Goal: Task Accomplishment & Management: Complete application form

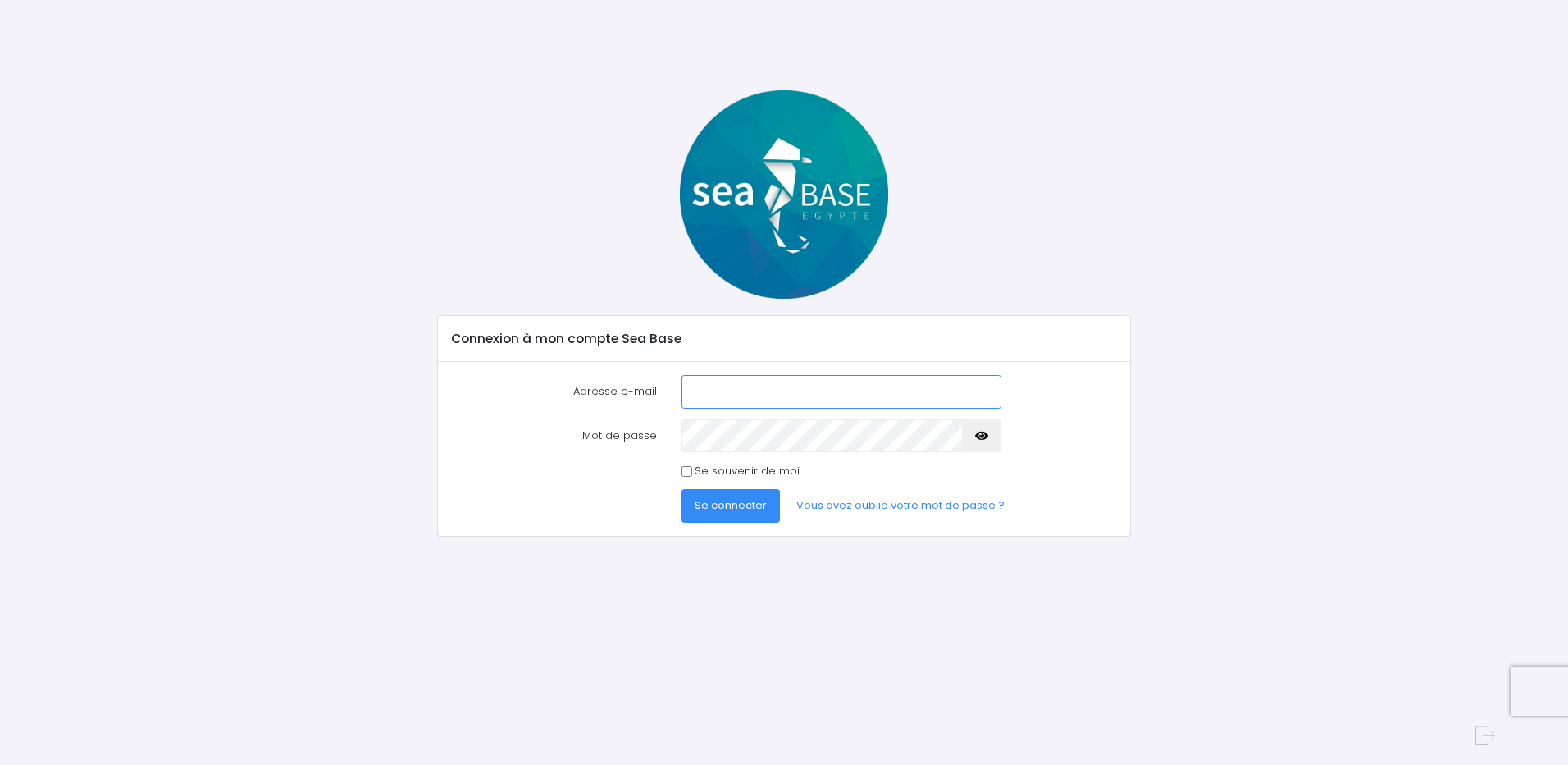
type input "[PERSON_NAME][EMAIL_ADDRESS][DOMAIN_NAME]"
click at [726, 499] on span "Se connecter" at bounding box center [731, 504] width 72 height 16
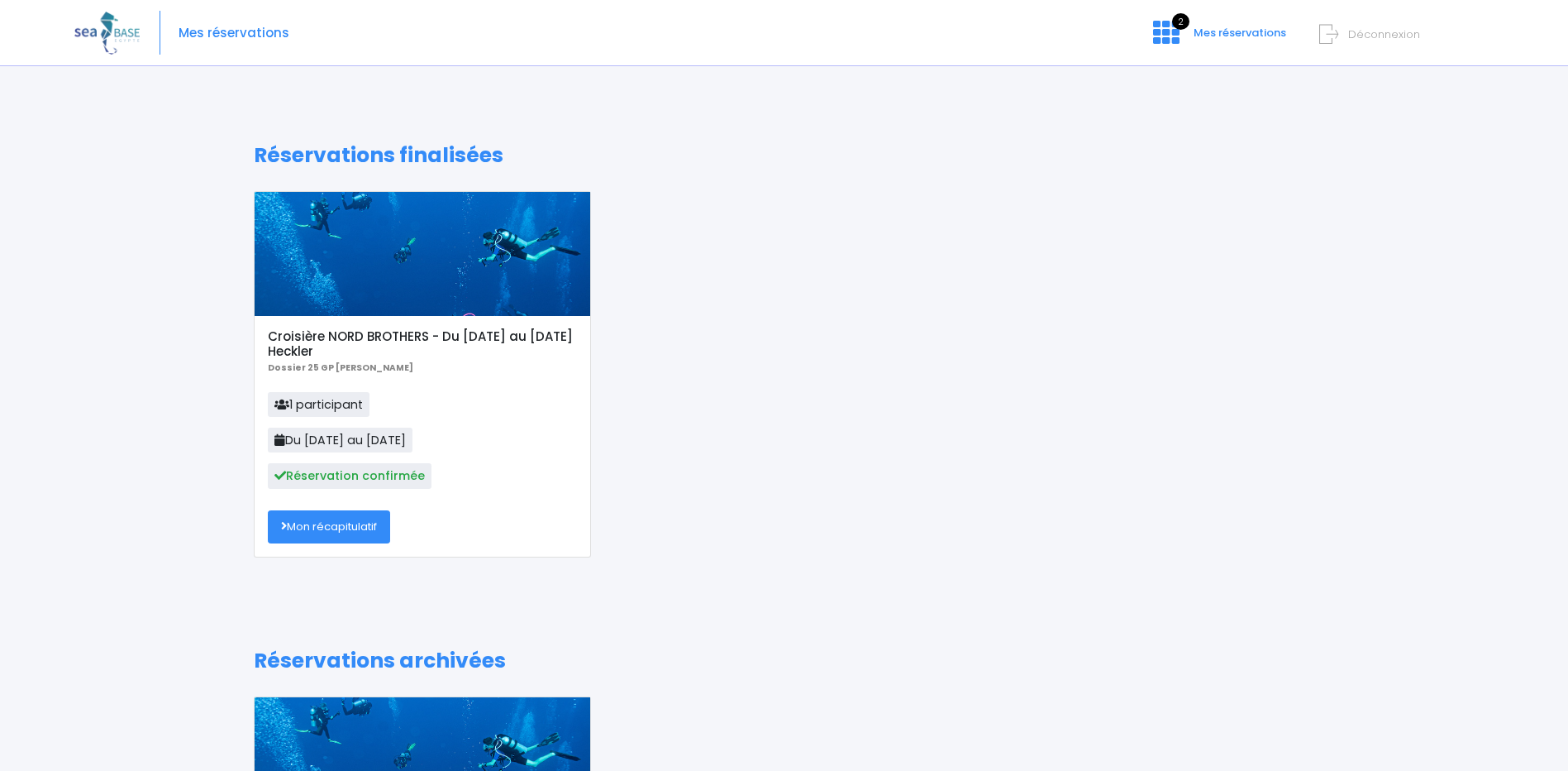
click at [305, 503] on div "Croisière NORD BROTHERS - Du 01/11/25 au 08/11/25 Heckler Dossier 25 GP Sylvie …" at bounding box center [421, 436] width 335 height 241
click at [1178, 26] on span "2" at bounding box center [1180, 21] width 18 height 17
click at [1238, 27] on span "Mes réservations" at bounding box center [1240, 33] width 93 height 16
click at [339, 524] on link "Mon récapitulatif" at bounding box center [329, 527] width 123 height 33
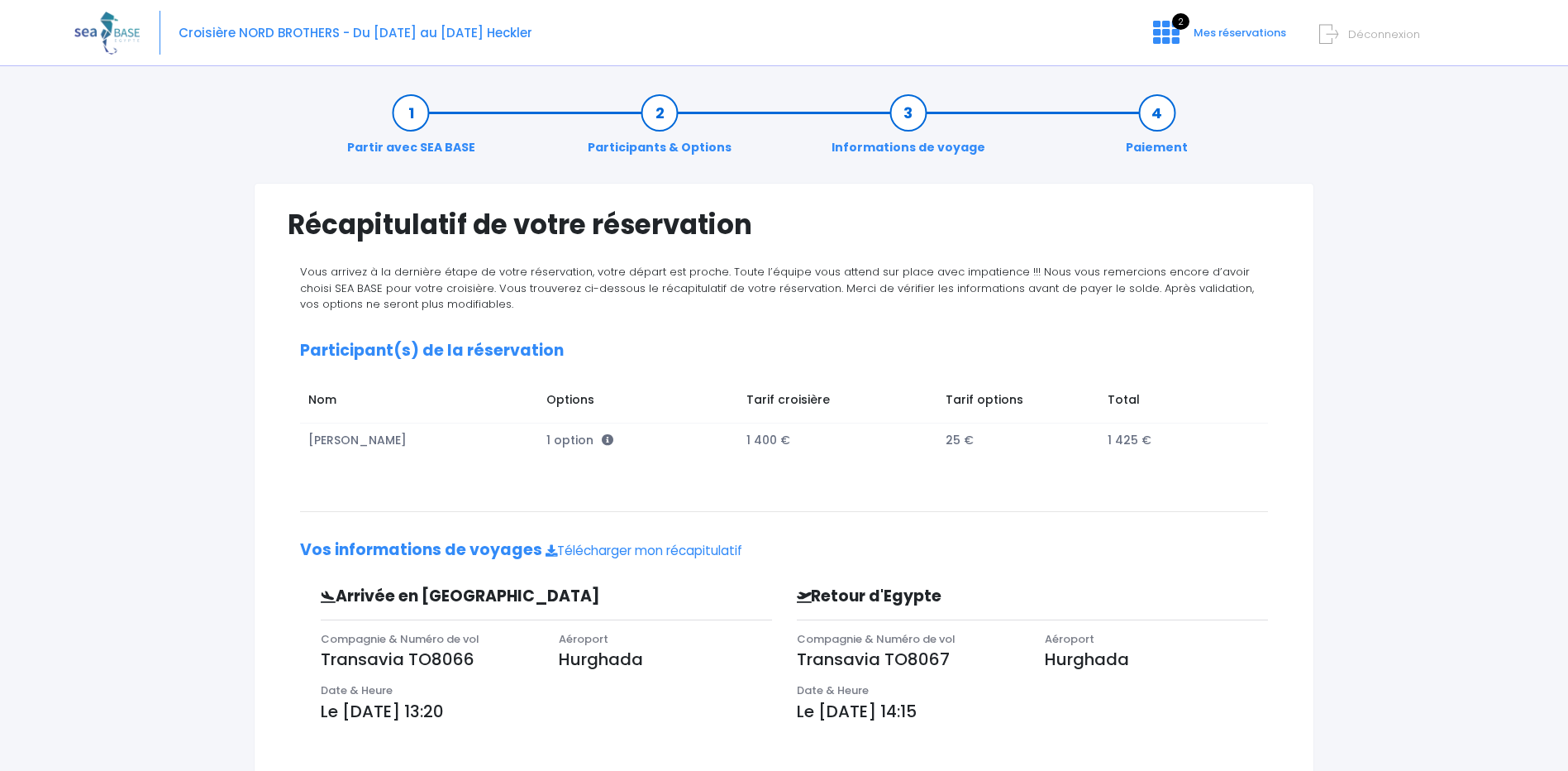
click at [909, 111] on link "Informations de voyage" at bounding box center [908, 130] width 170 height 52
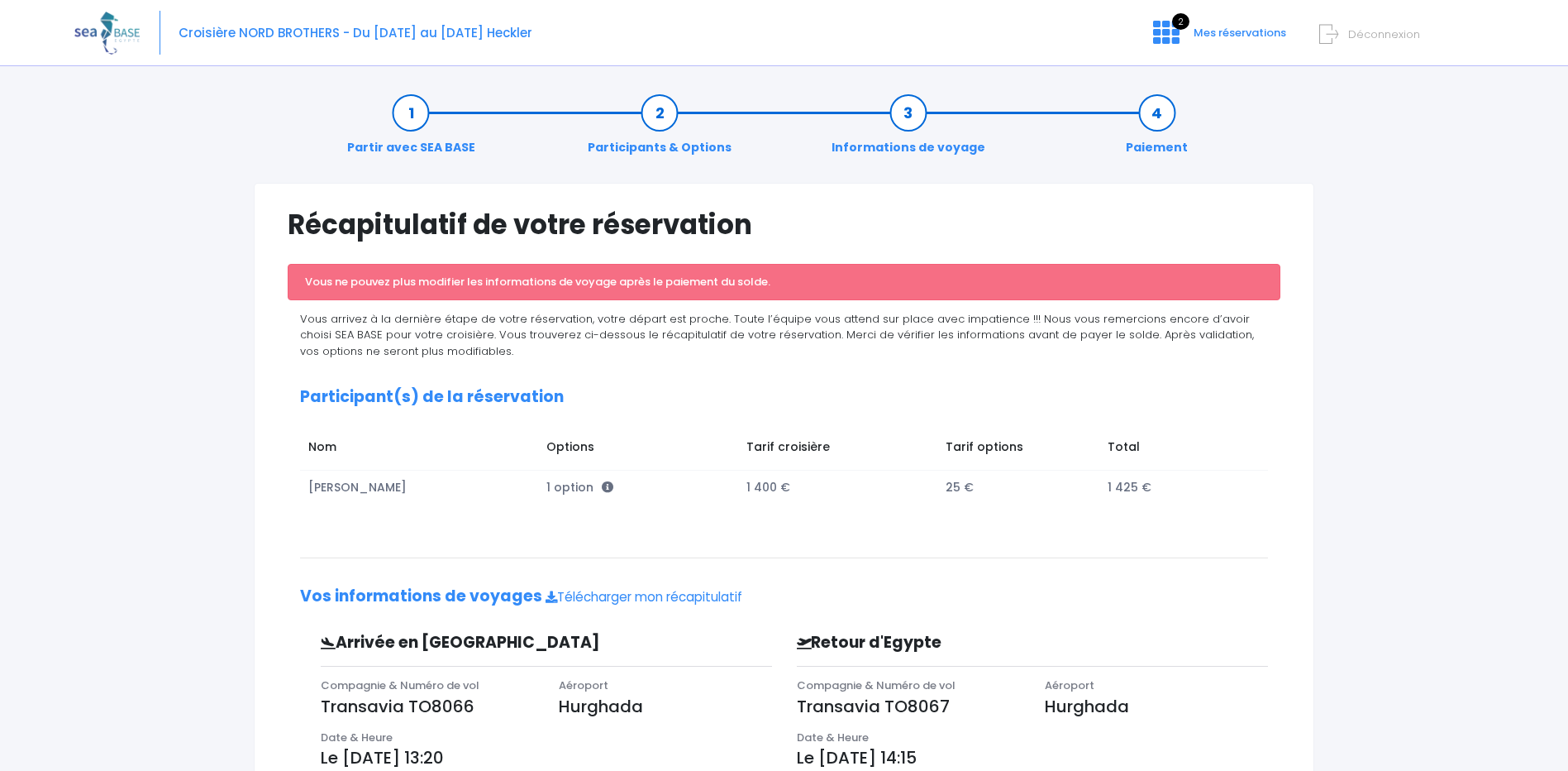
click at [654, 117] on link "Participants & Options" at bounding box center [659, 130] width 161 height 52
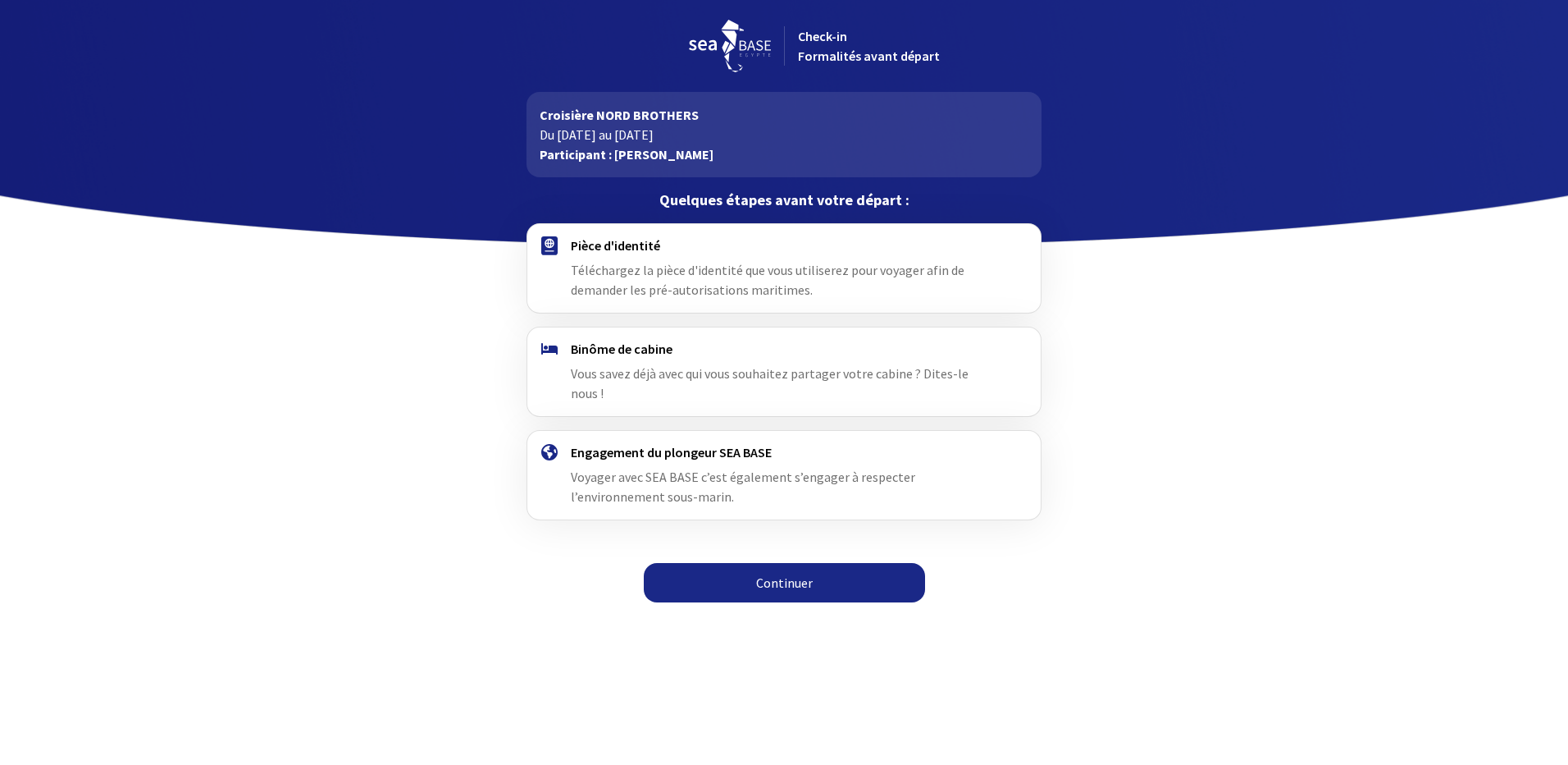
click at [769, 563] on link "Continuer" at bounding box center [784, 583] width 281 height 40
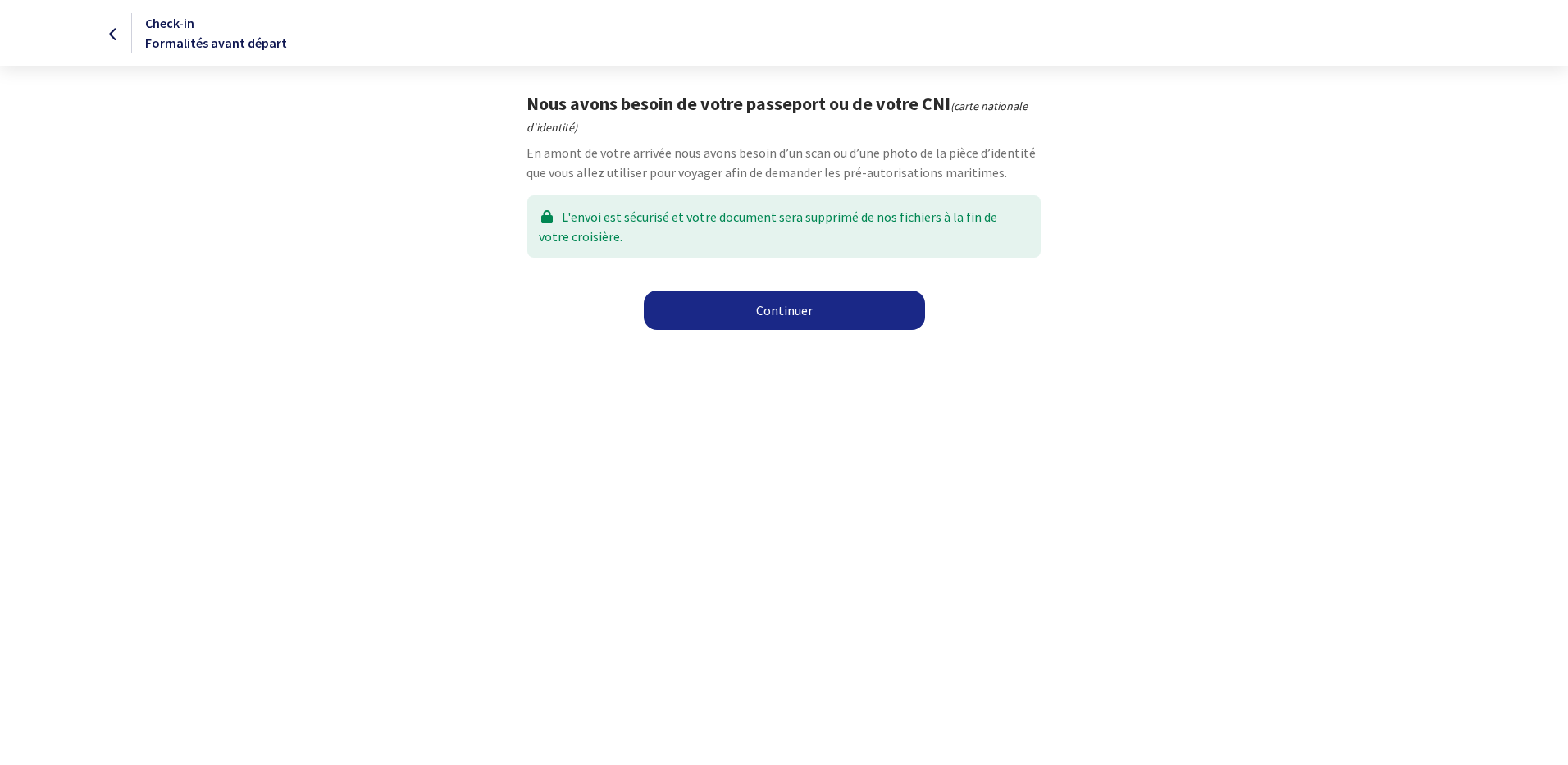
click at [801, 311] on link "Continuer" at bounding box center [784, 310] width 281 height 40
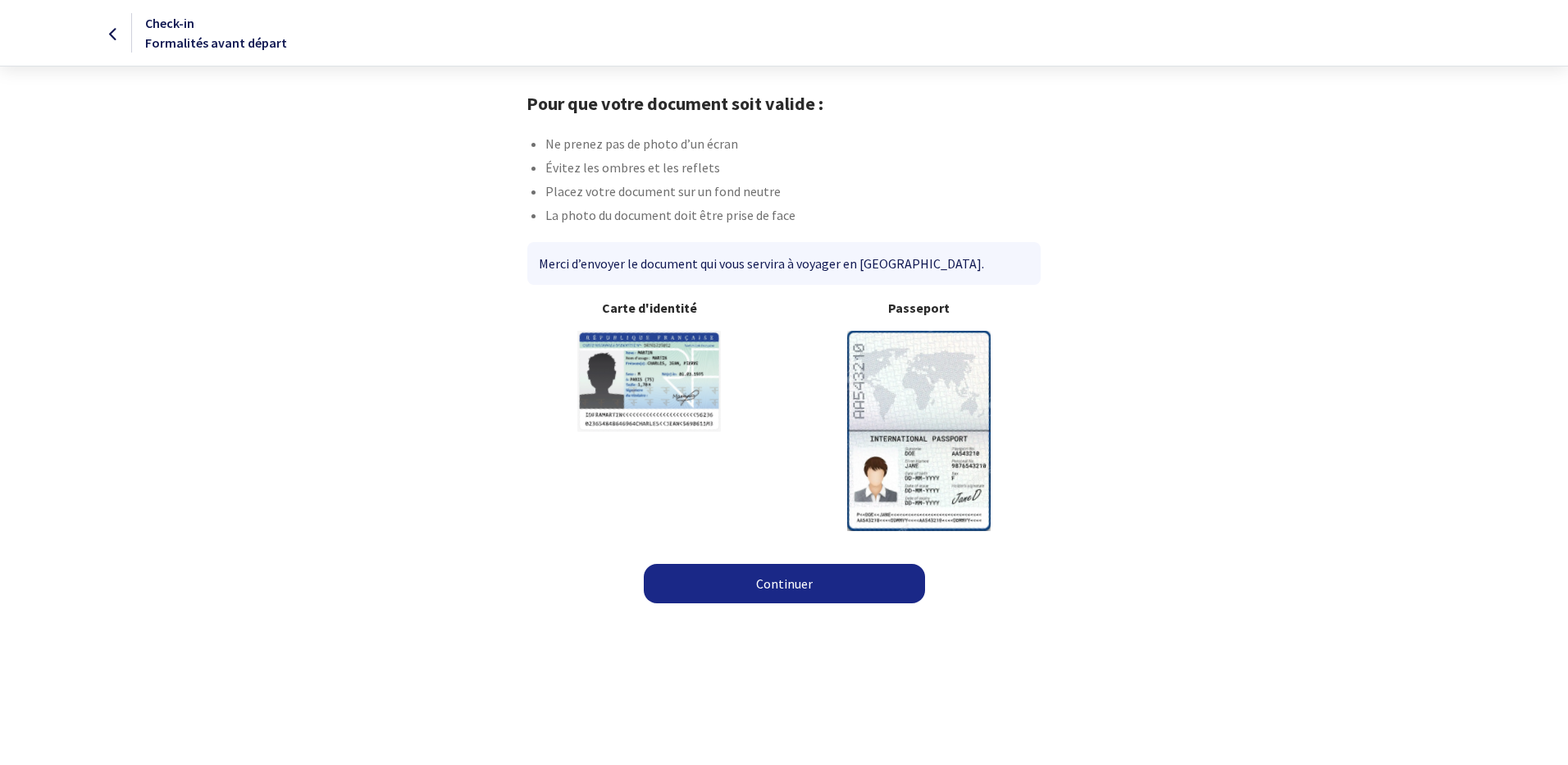
click at [786, 585] on link "Continuer" at bounding box center [784, 583] width 281 height 40
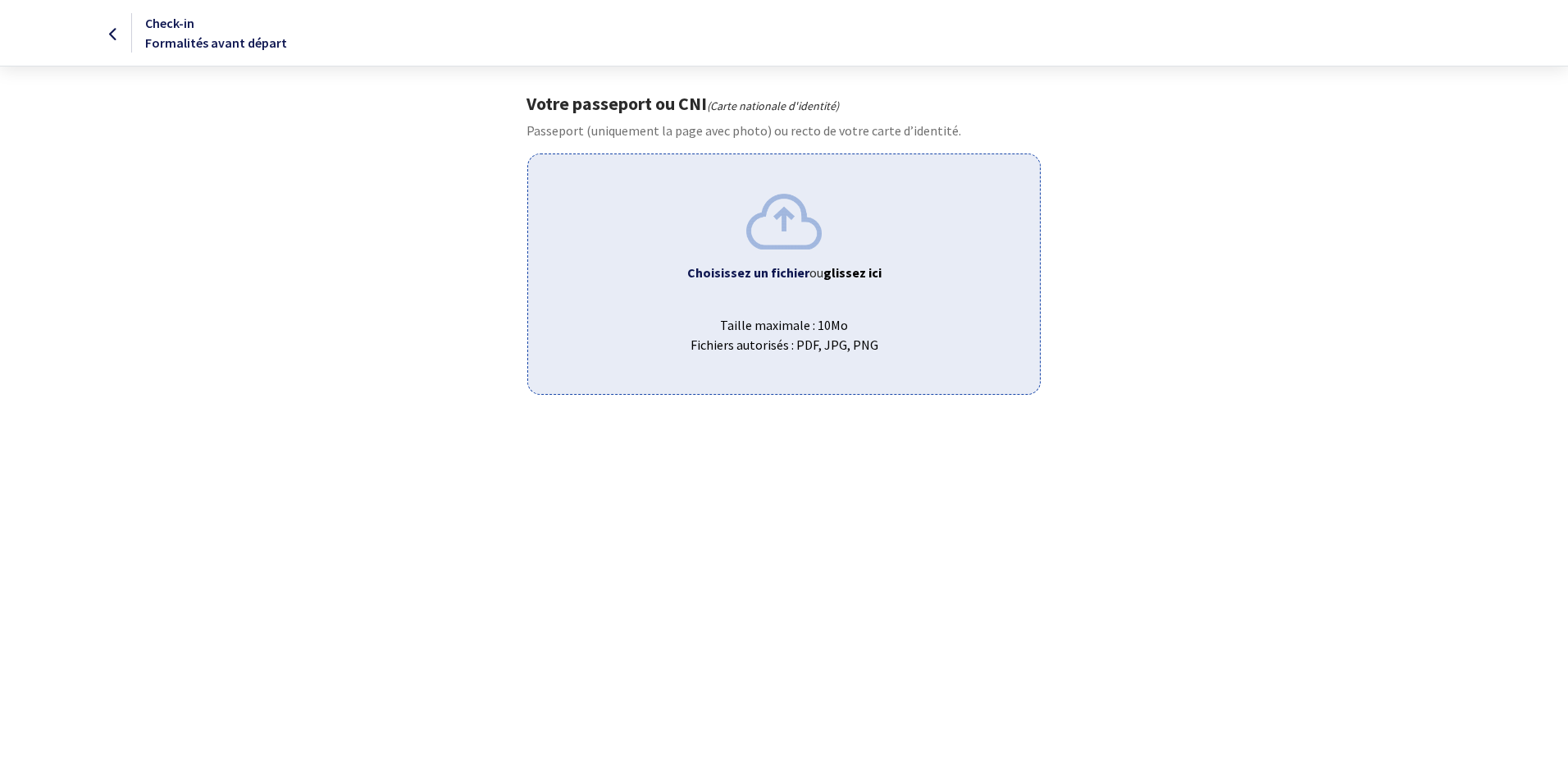
click at [851, 298] on div "Choisissez un fichier ou glissez ici Taille maximale : 10Mo Fichiers autorisés …" at bounding box center [783, 273] width 512 height 241
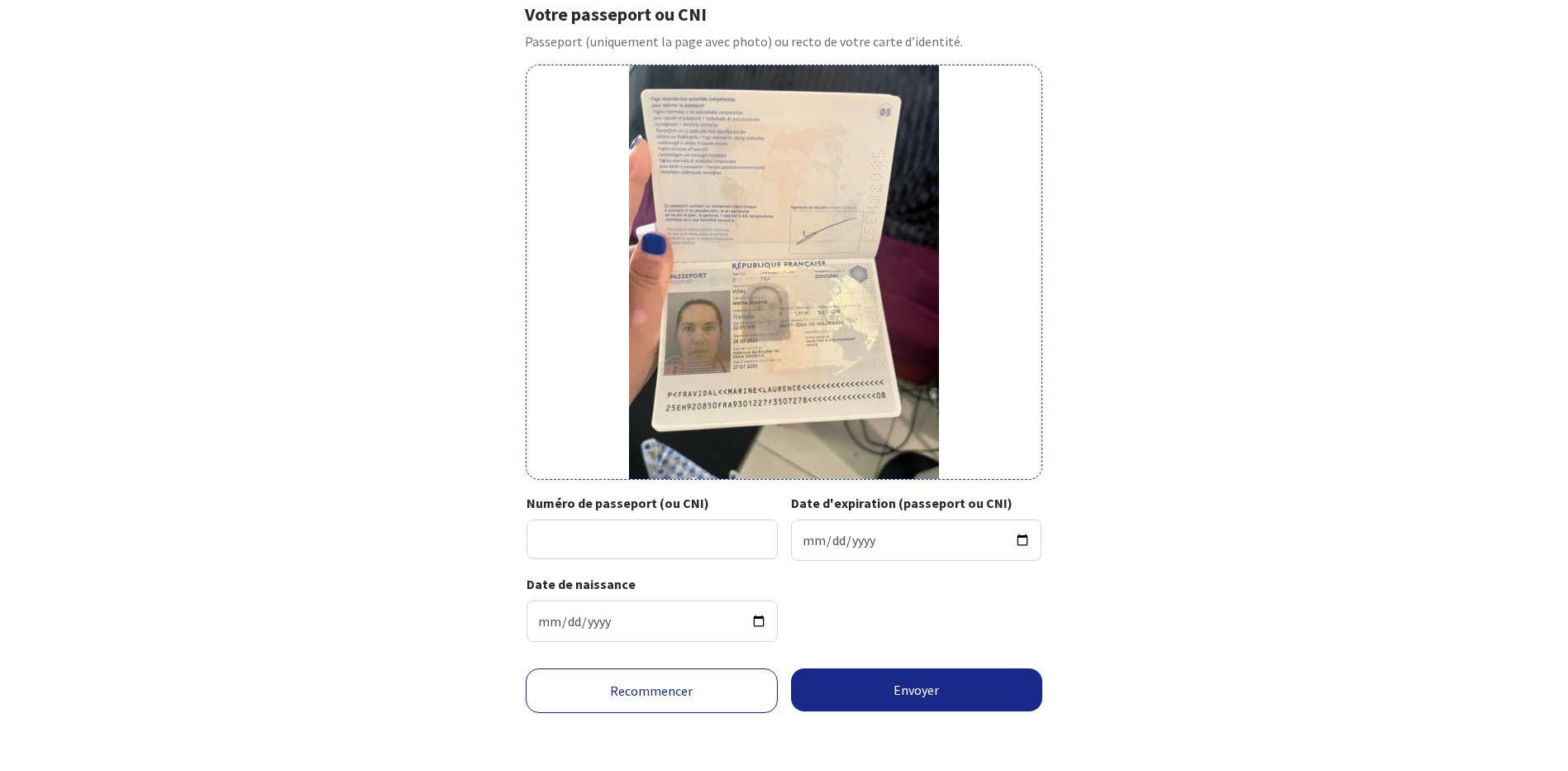
scroll to position [92, 0]
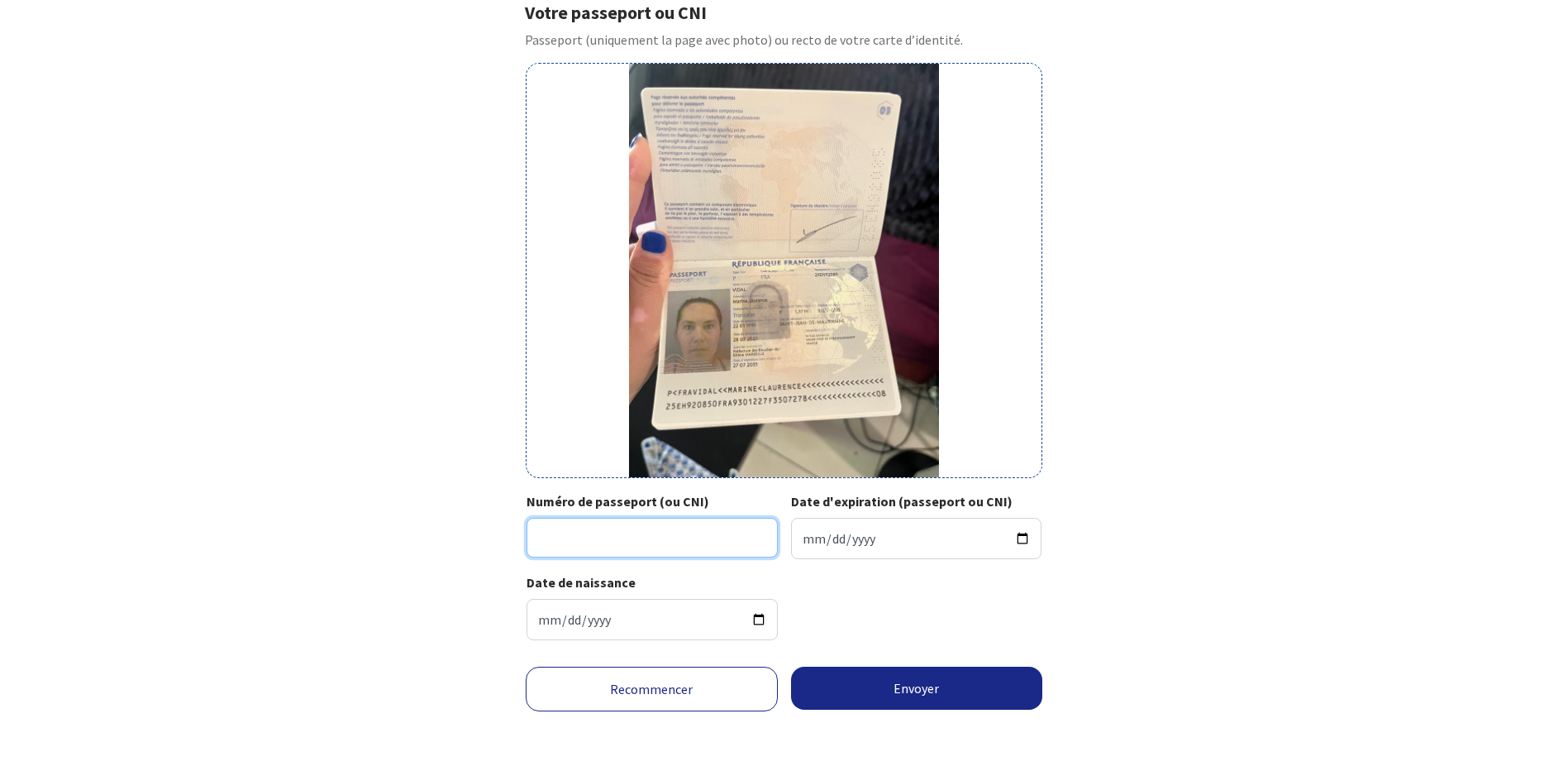
click at [634, 526] on input "Numéro de passeport (ou CNI)" at bounding box center [652, 537] width 252 height 40
type input "25EH92085"
click at [1026, 539] on input "Date d'expiration (passeport ou CNI)" at bounding box center [916, 538] width 252 height 42
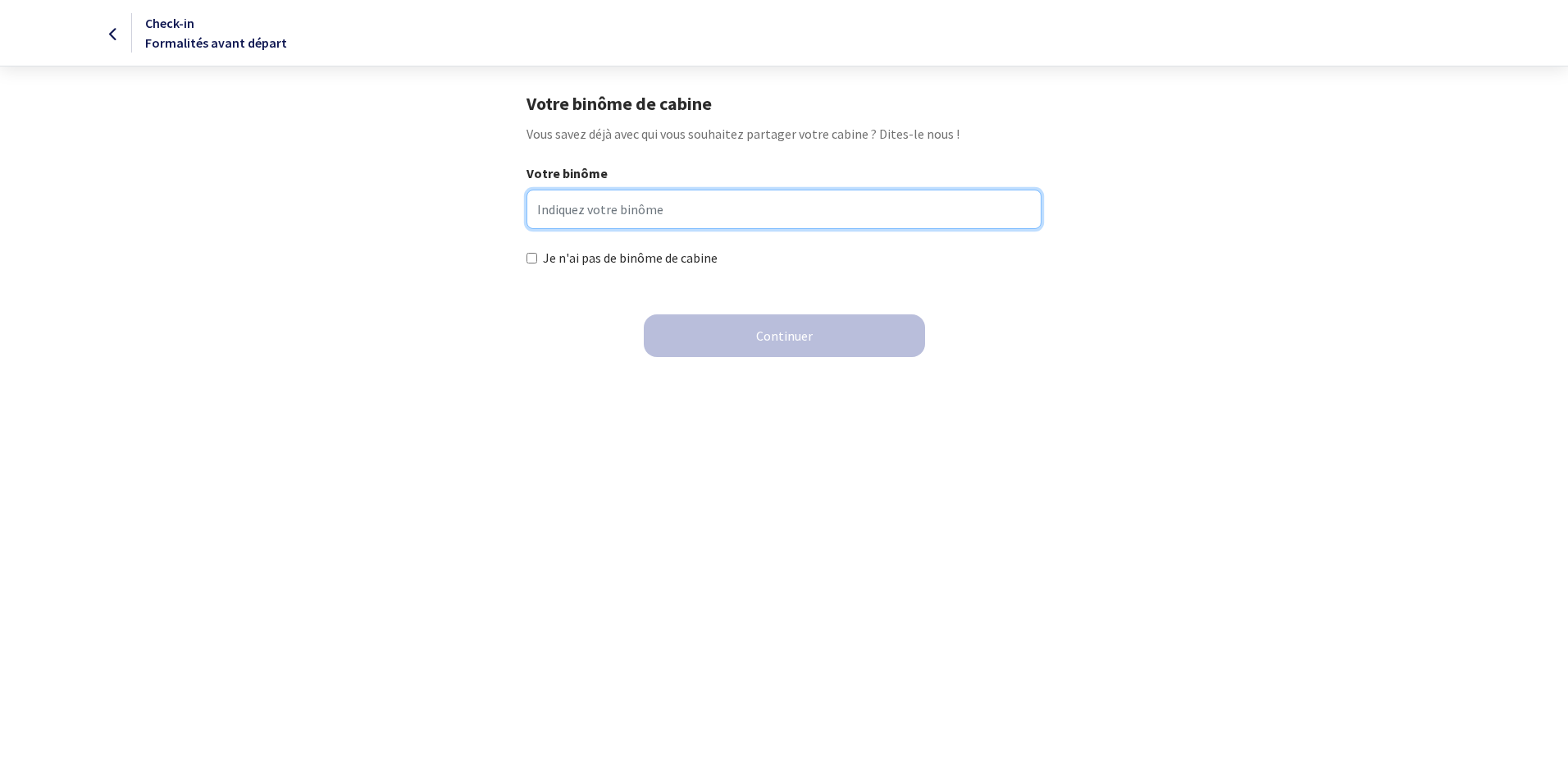
click at [630, 206] on input "Votre binôme" at bounding box center [784, 209] width 514 height 40
type input "[PERSON_NAME]"
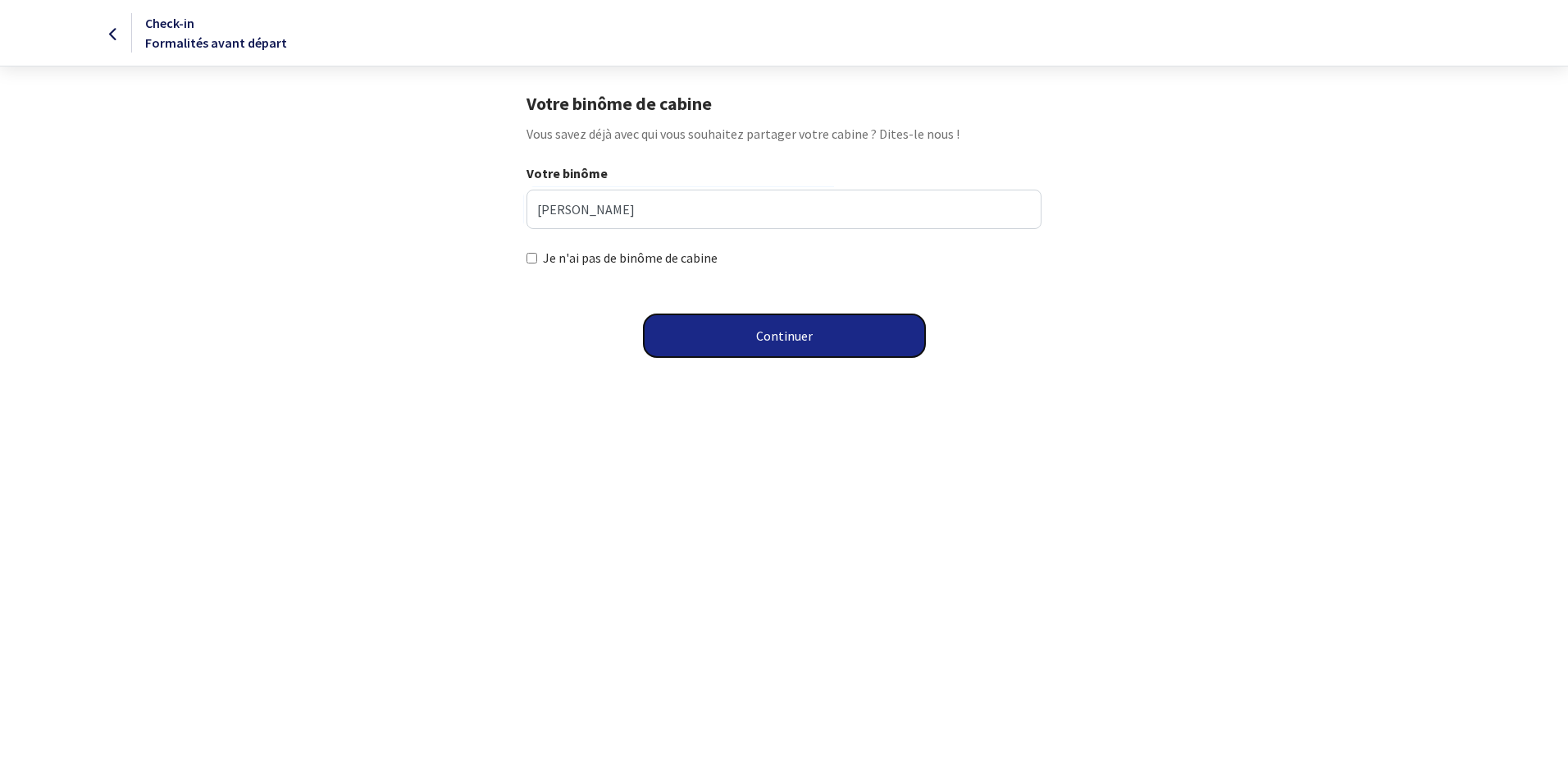
click at [743, 343] on button "Continuer" at bounding box center [784, 335] width 281 height 42
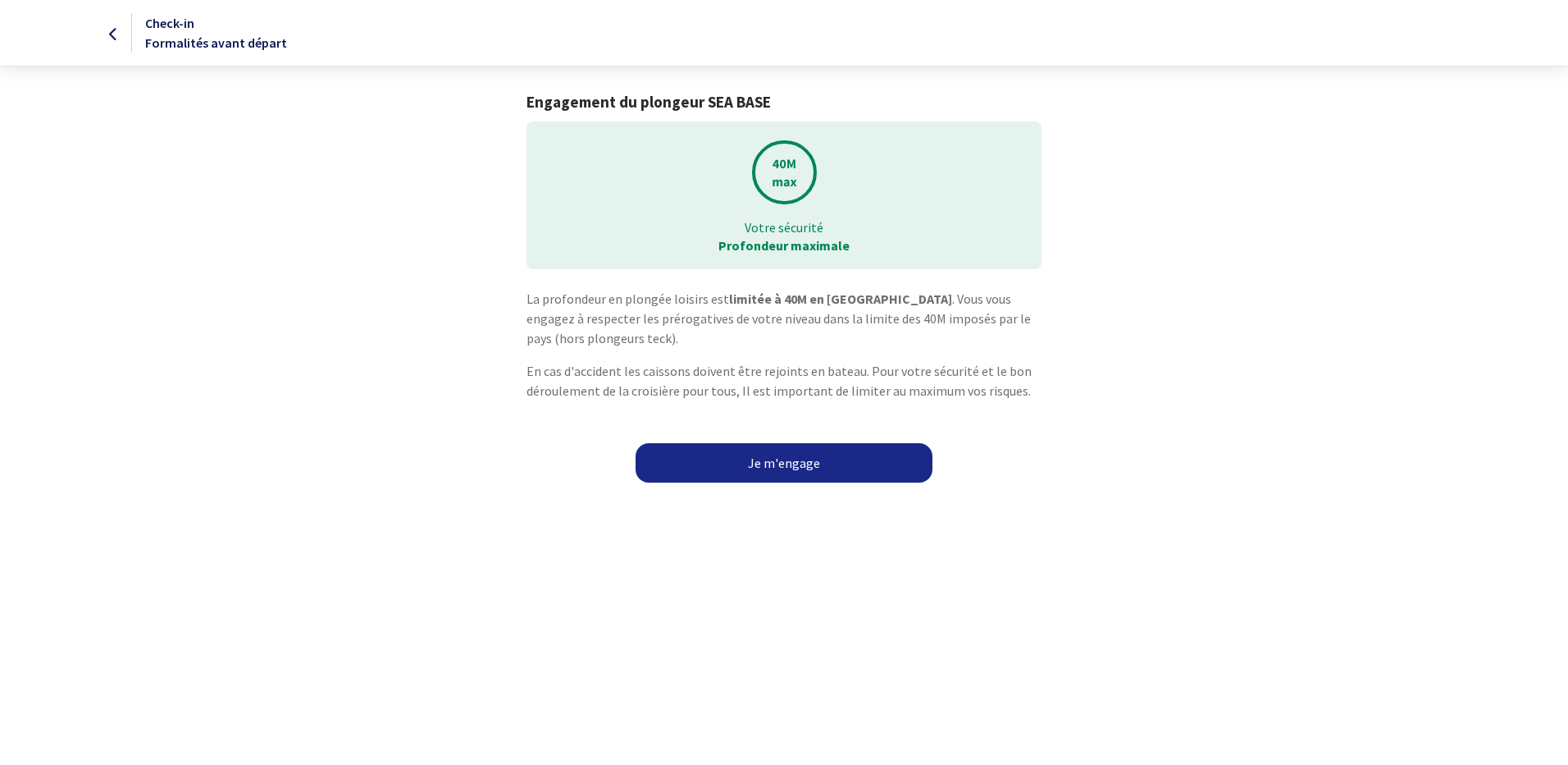
click at [777, 463] on link "Je m'engage" at bounding box center [784, 463] width 297 height 40
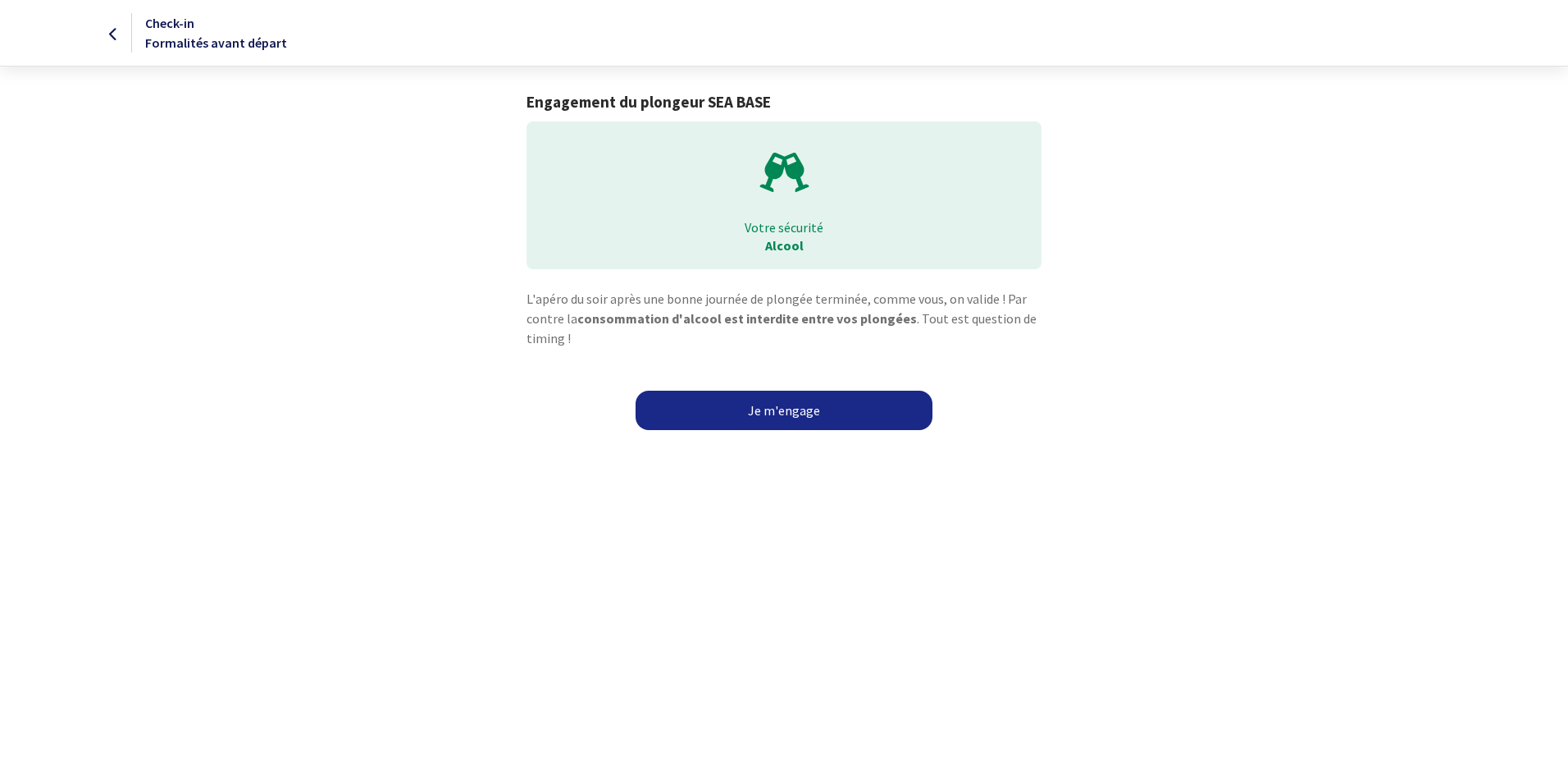
click at [793, 417] on link "Je m'engage" at bounding box center [784, 410] width 297 height 40
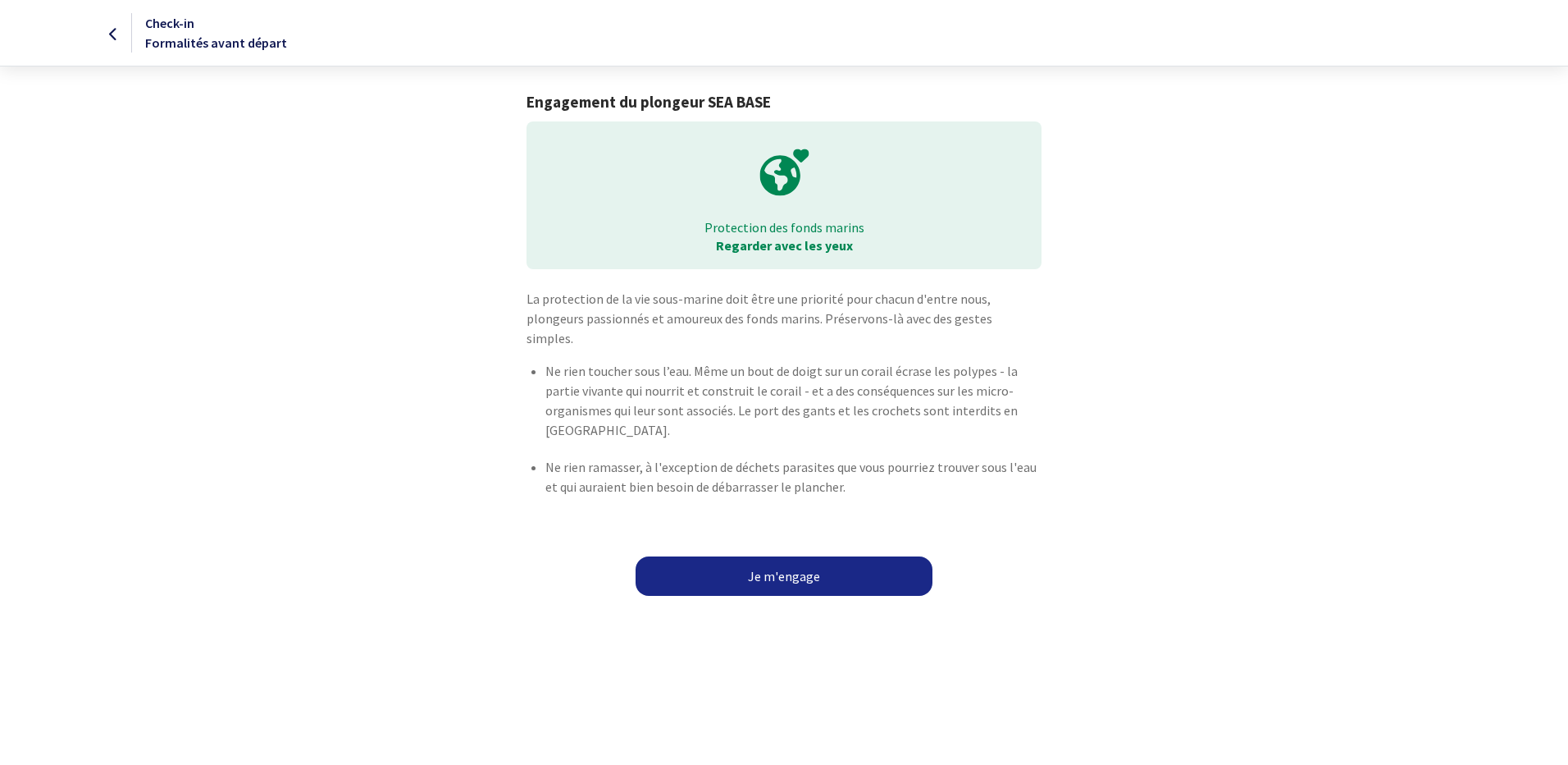
click at [799, 557] on link "Je m'engage" at bounding box center [784, 576] width 297 height 40
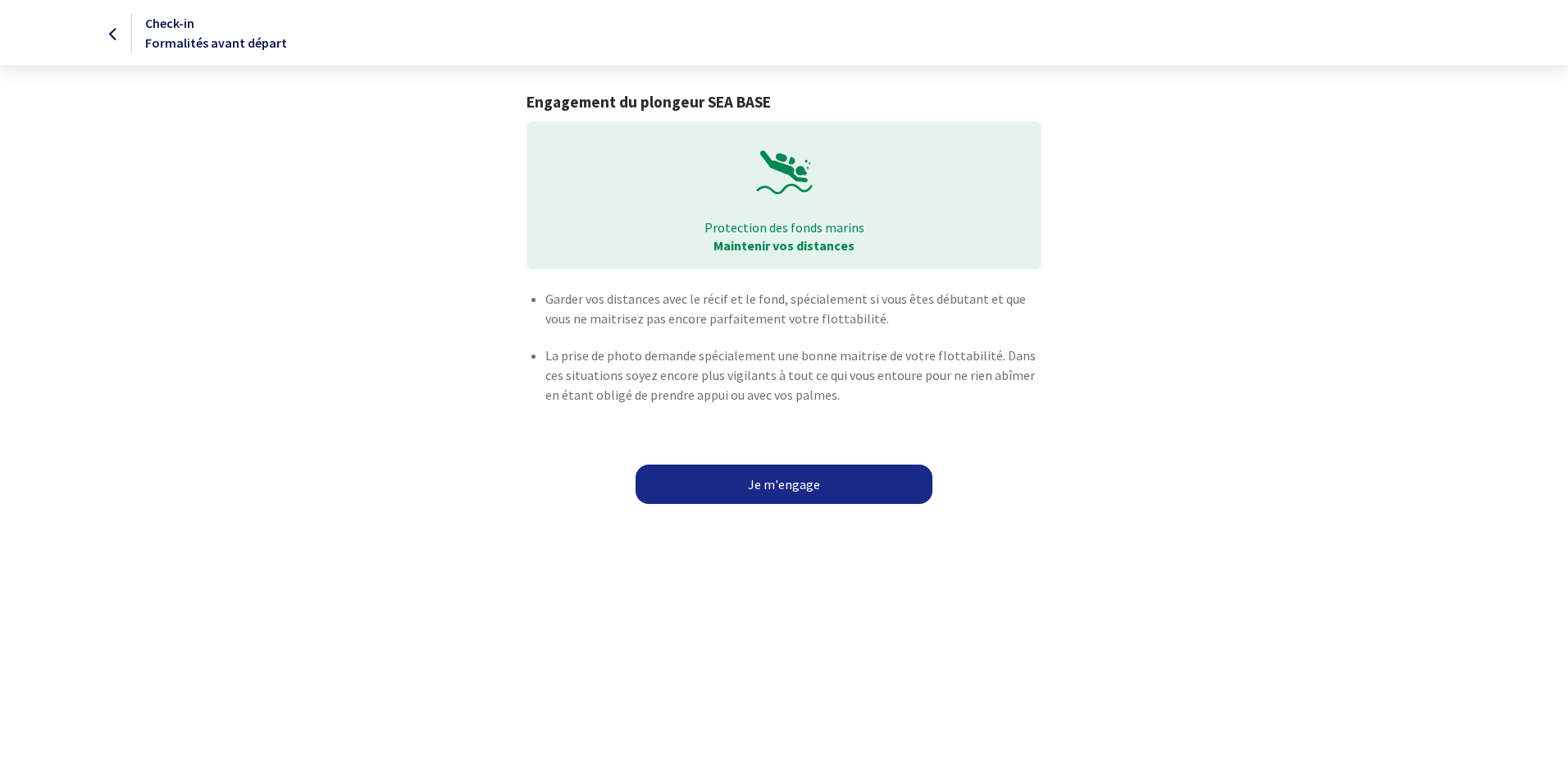
click at [802, 499] on link "Je m'engage" at bounding box center [784, 484] width 297 height 40
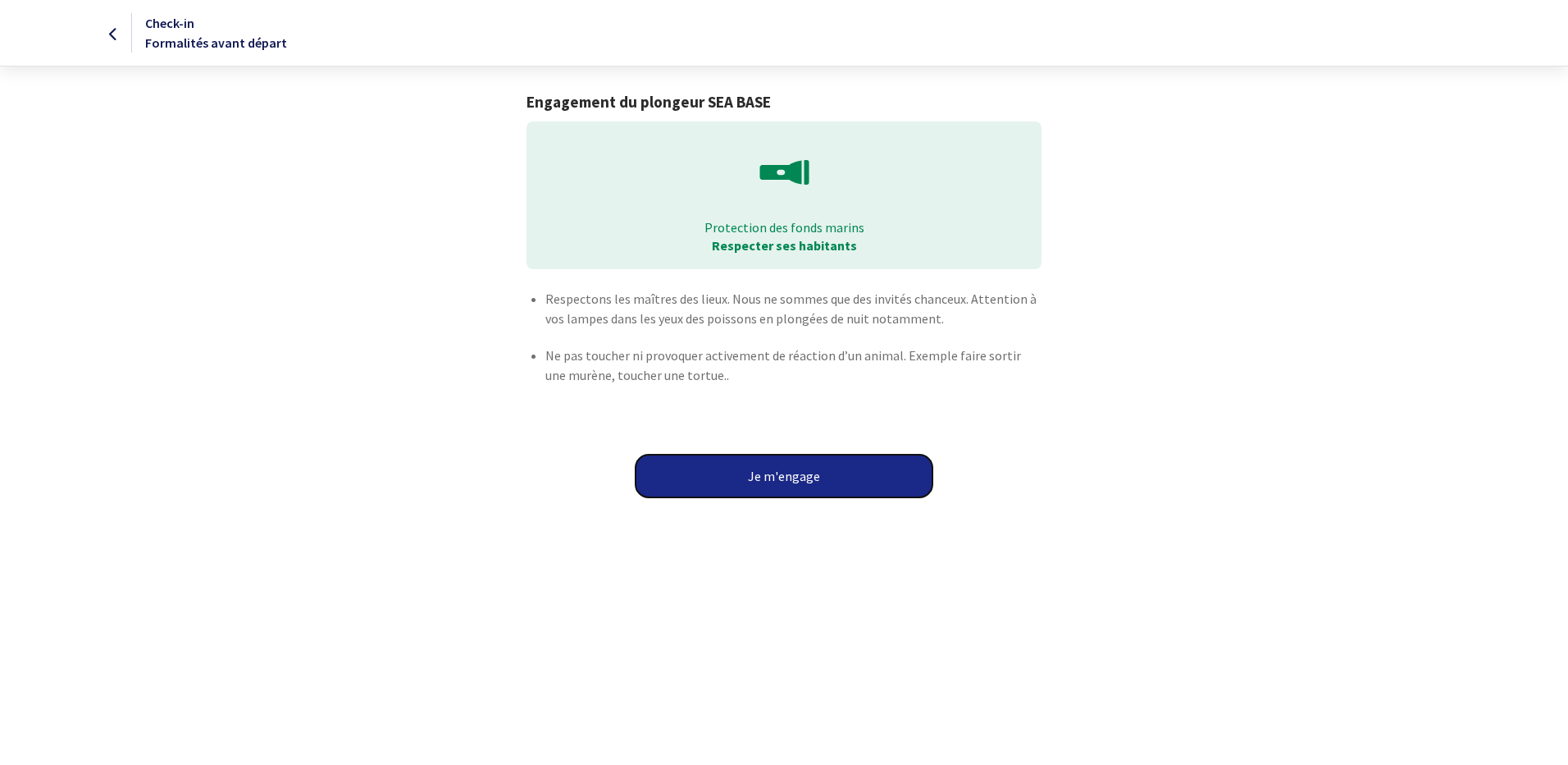
click at [810, 477] on button "Je m'engage" at bounding box center [784, 476] width 297 height 42
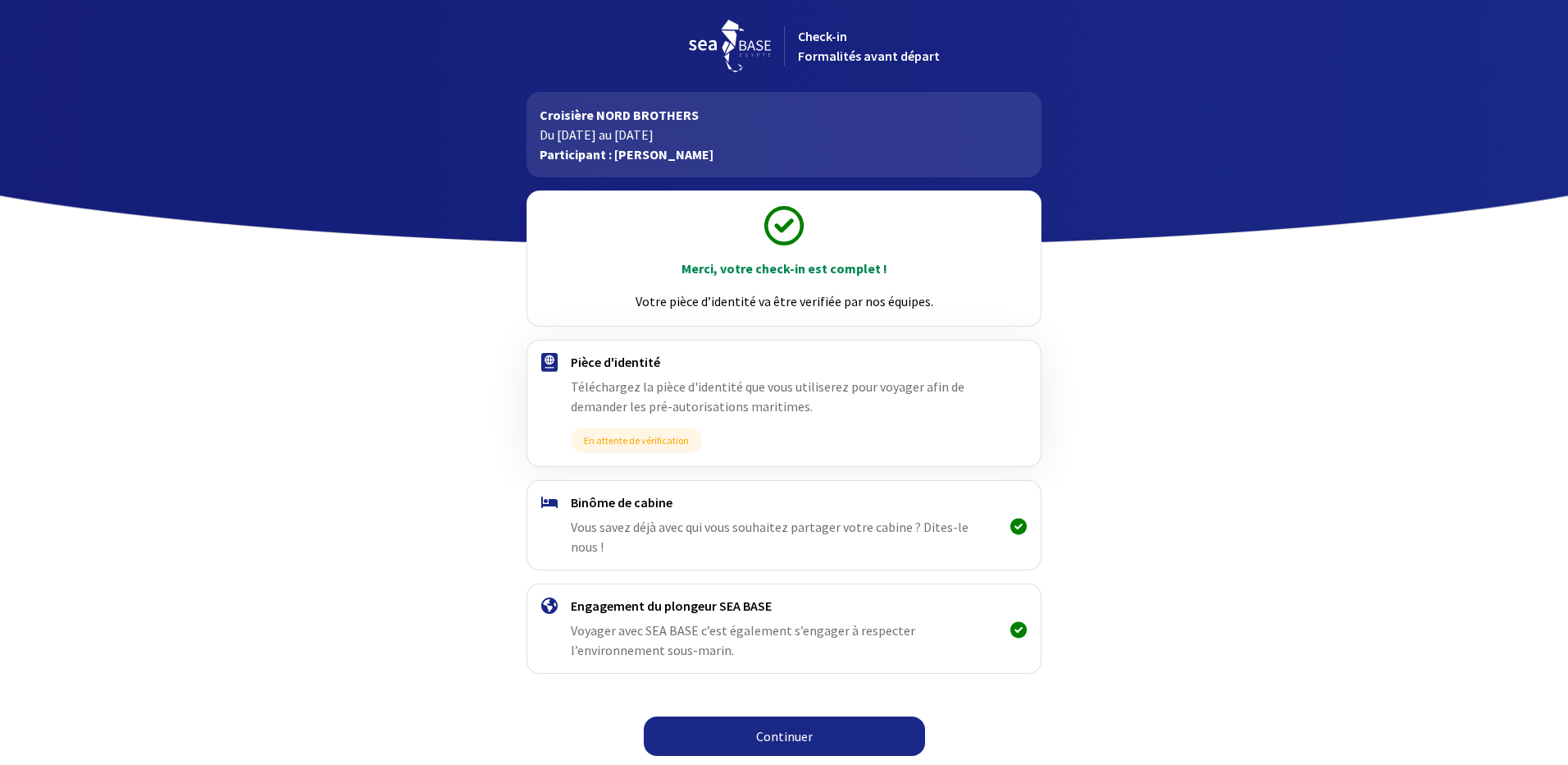
click at [828, 729] on link "Continuer" at bounding box center [784, 736] width 281 height 40
click at [757, 721] on link "Continuer" at bounding box center [784, 736] width 281 height 40
